Goal: Communication & Community: Participate in discussion

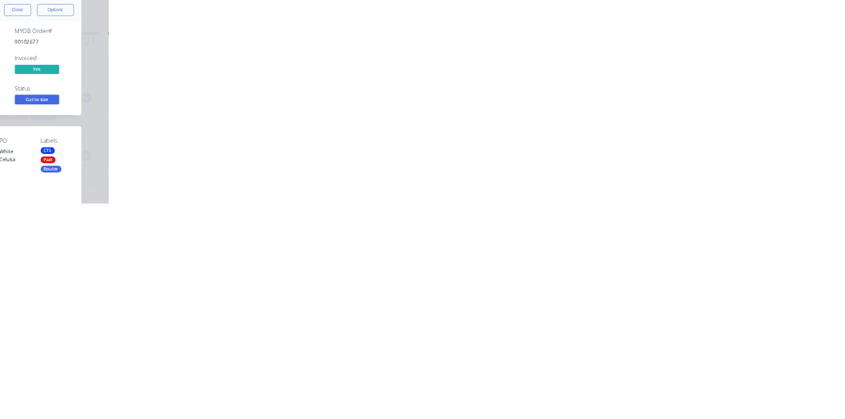
click at [707, 77] on button "Close" at bounding box center [682, 73] width 48 height 21
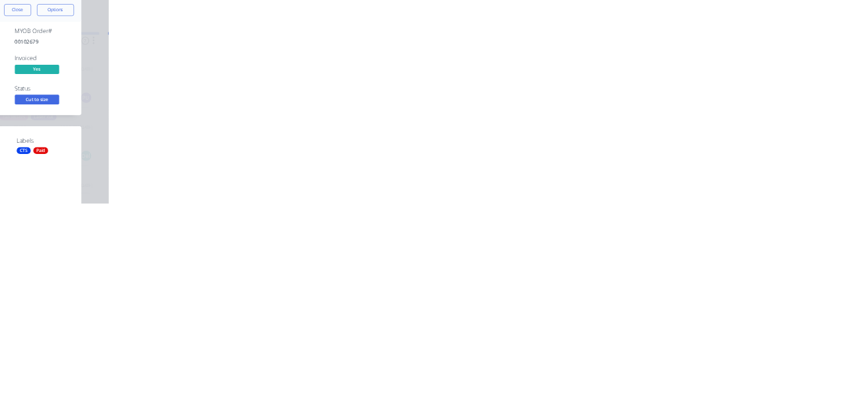
click at [175, 107] on button "Collaborate" at bounding box center [112, 115] width 125 height 33
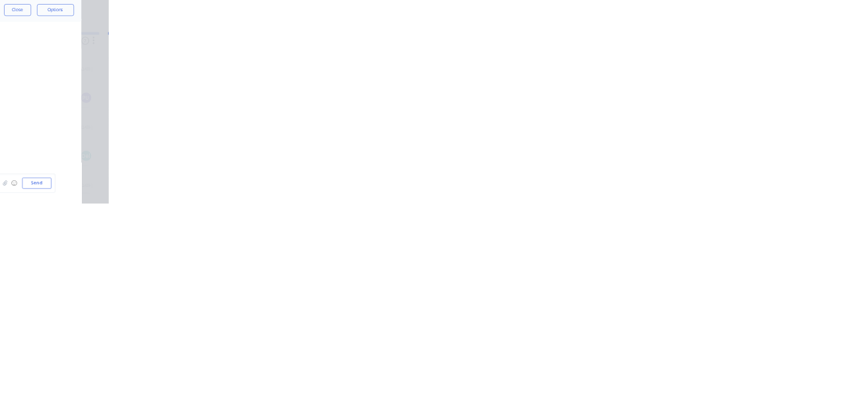
click at [707, 76] on button "Close" at bounding box center [682, 73] width 48 height 21
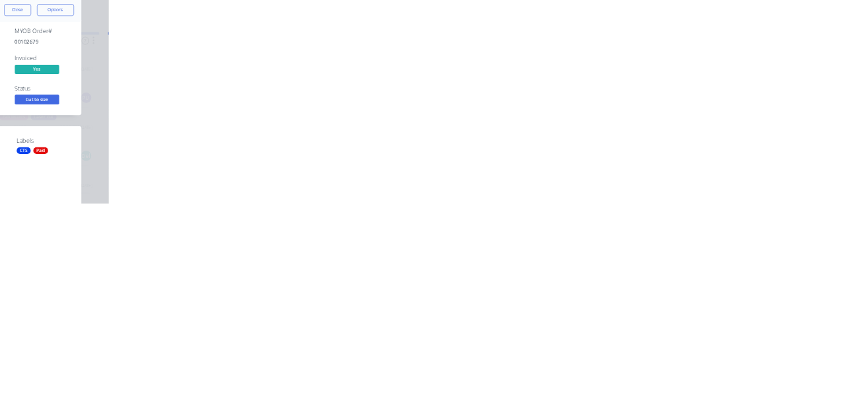
click at [138, 110] on div "Collaborate" at bounding box center [112, 116] width 52 height 12
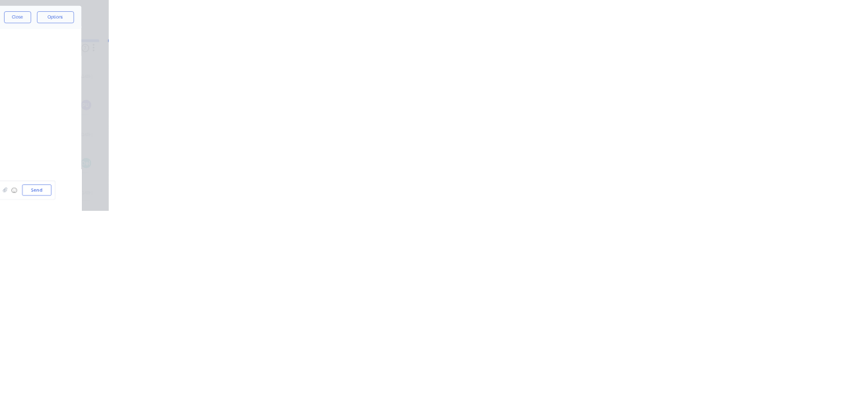
click at [594, 389] on div at bounding box center [425, 382] width 339 height 14
click at [743, 392] on button "Send" at bounding box center [717, 382] width 52 height 20
click at [707, 75] on button "Close" at bounding box center [682, 73] width 48 height 21
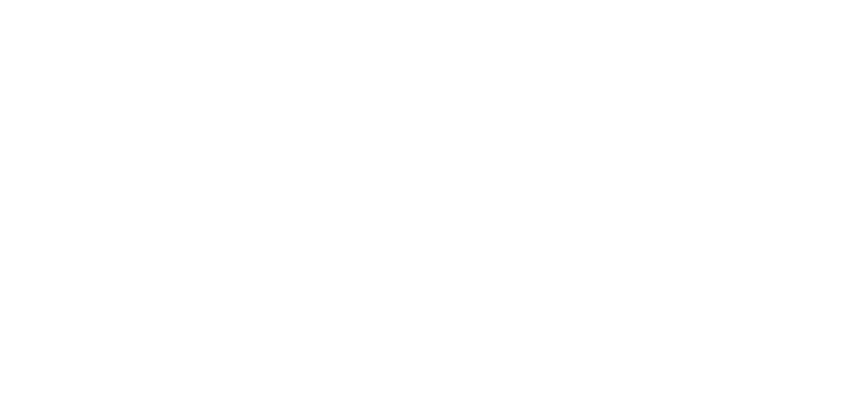
scroll to position [118, 0]
click at [707, 70] on button "Close" at bounding box center [682, 73] width 48 height 21
